Goal: Task Accomplishment & Management: Complete application form

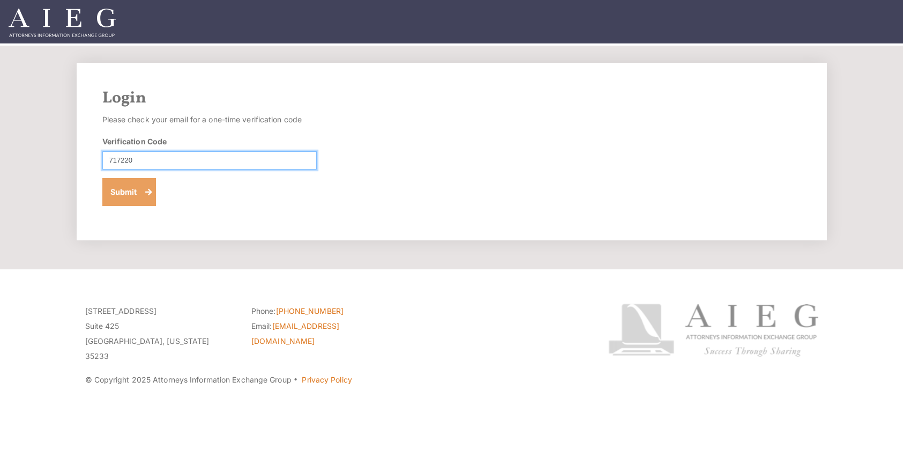
type input "717220"
click at [117, 193] on button "Submit" at bounding box center [129, 192] width 54 height 28
type input "502845"
click at [120, 190] on button "Submit" at bounding box center [129, 192] width 54 height 28
type input "667360"
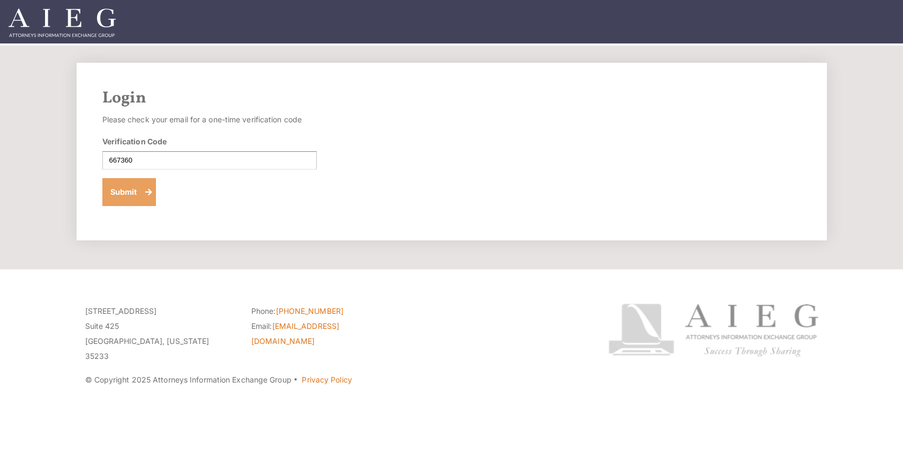
click at [130, 195] on button "Submit" at bounding box center [129, 192] width 54 height 28
